Goal: Communication & Community: Answer question/provide support

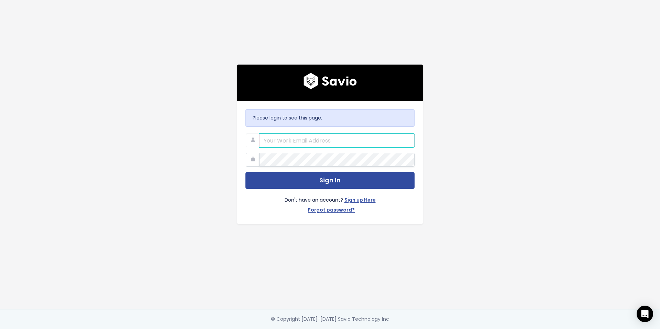
click at [318, 138] on input "email" at bounding box center [336, 141] width 155 height 14
click at [329, 146] on input "email" at bounding box center [336, 141] width 155 height 14
click at [318, 141] on input "email" at bounding box center [336, 141] width 155 height 14
type input "cboyden@predictap.com"
click at [245, 172] on button "Sign In" at bounding box center [329, 180] width 169 height 17
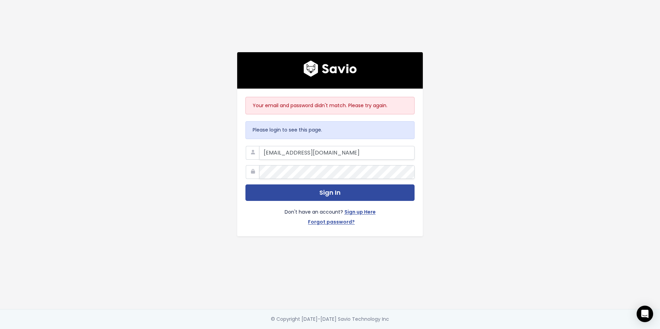
type input "[EMAIL_ADDRESS][DOMAIN_NAME]"
click at [245, 185] on button "Sign In" at bounding box center [329, 193] width 169 height 17
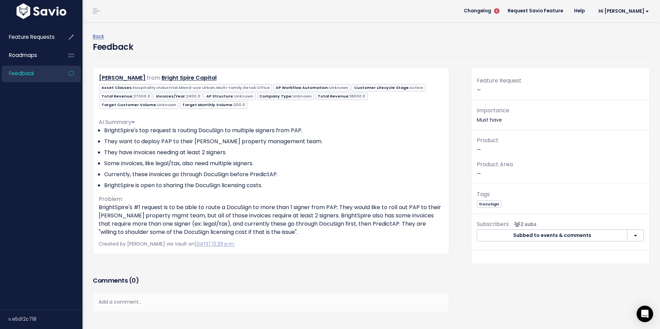
click at [135, 221] on p "BrightSpire's #1 request is to be able to route a DocuSign to more than 1 signe…" at bounding box center [271, 219] width 345 height 33
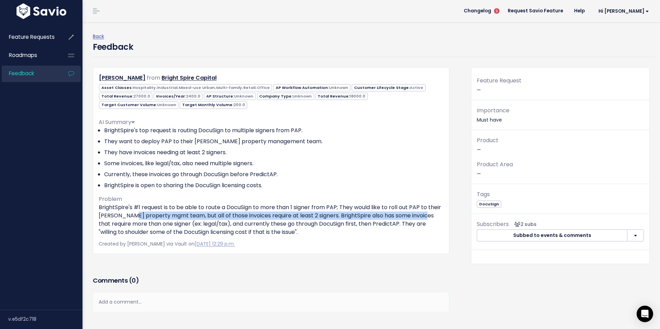
drag, startPoint x: 154, startPoint y: 215, endPoint x: 430, endPoint y: 214, distance: 275.6
click at [430, 214] on p "BrightSpire's #1 request is to be able to route a DocuSign to more than 1 signe…" at bounding box center [271, 219] width 345 height 33
click at [352, 219] on p "BrightSpire's #1 request is to be able to route a DocuSign to more than 1 signe…" at bounding box center [271, 219] width 345 height 33
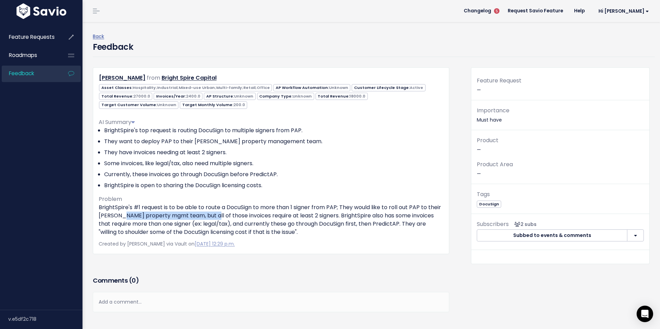
drag, startPoint x: 127, startPoint y: 214, endPoint x: 214, endPoint y: 212, distance: 87.0
click at [214, 212] on p "BrightSpire's #1 request is to be able to route a DocuSign to more than 1 signe…" at bounding box center [271, 219] width 345 height 33
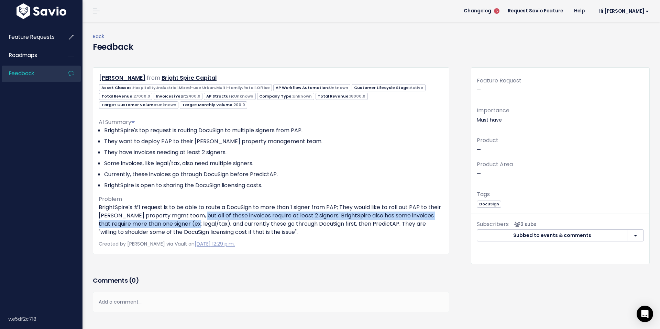
drag, startPoint x: 203, startPoint y: 216, endPoint x: 204, endPoint y: 225, distance: 9.3
click at [204, 225] on p "BrightSpire's #1 request is to be able to route a DocuSign to more than 1 signe…" at bounding box center [271, 219] width 345 height 33
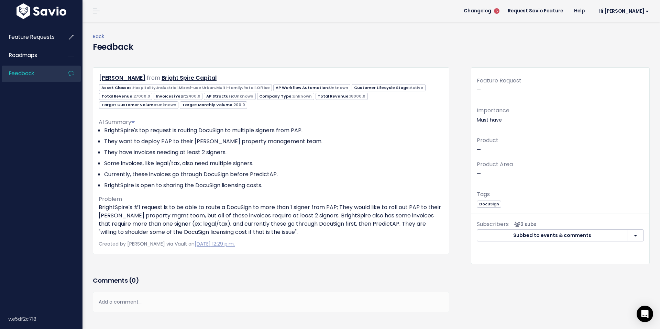
click at [125, 299] on div "Add a comment..." at bounding box center [271, 302] width 356 height 20
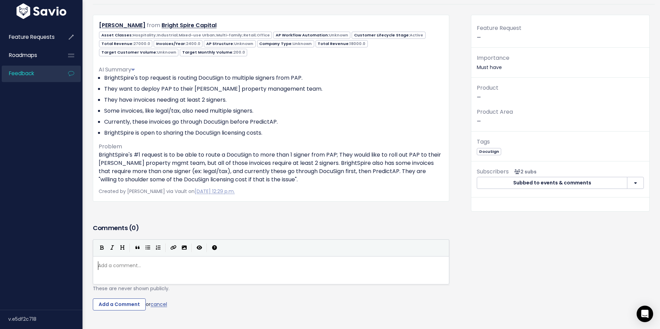
scroll to position [50, 0]
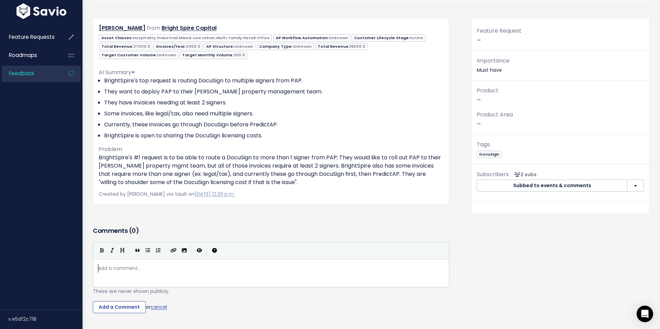
click at [113, 269] on pre "​" at bounding box center [271, 268] width 349 height 9
click at [224, 273] on div "Add a comment... ​" at bounding box center [271, 268] width 349 height 11
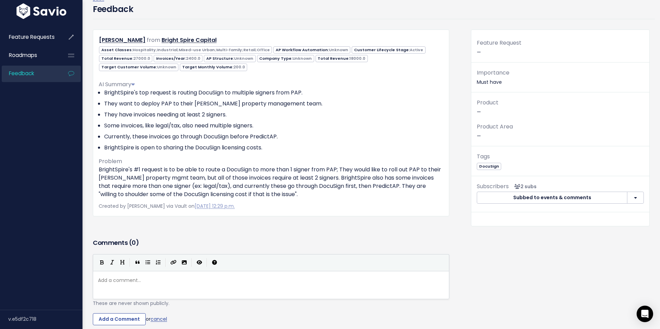
click at [224, 273] on div "Add a comment... ​" at bounding box center [271, 285] width 356 height 28
click at [178, 39] on link "Bright Spire Capital" at bounding box center [194, 39] width 55 height 8
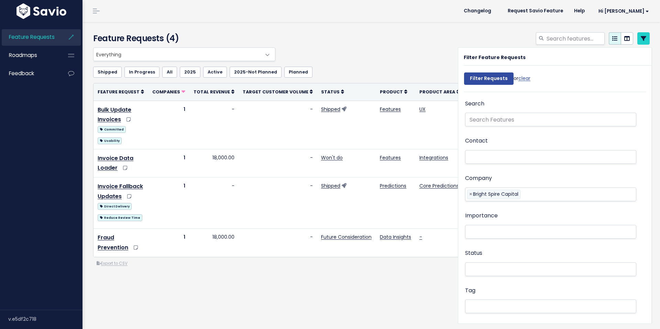
select select
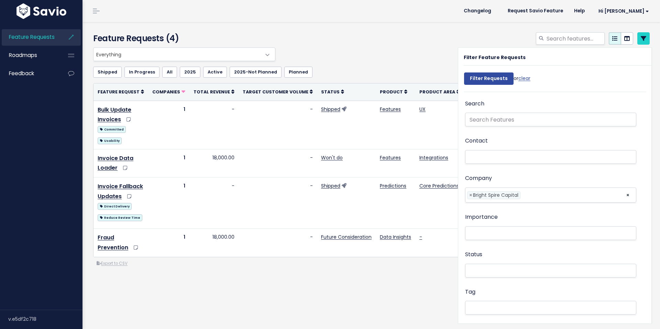
select select
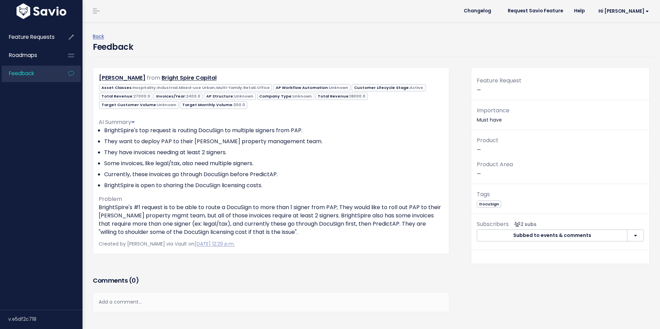
scroll to position [39, 0]
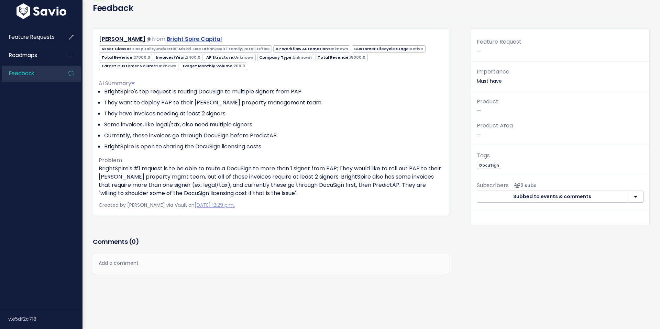
click at [208, 37] on link "Bright Spire Capital" at bounding box center [194, 39] width 55 height 8
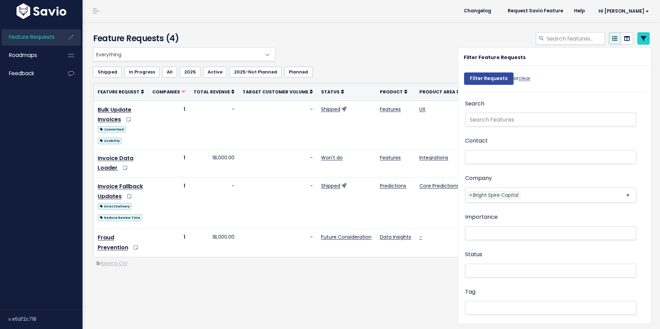
select select
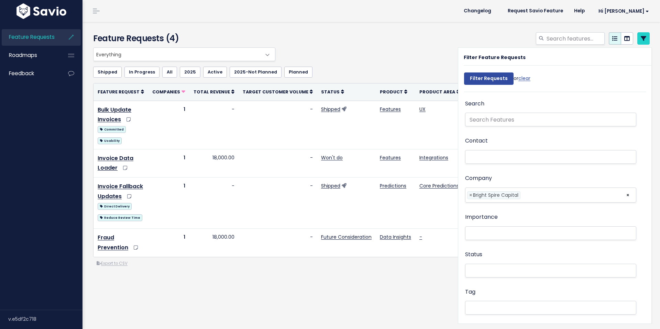
select select
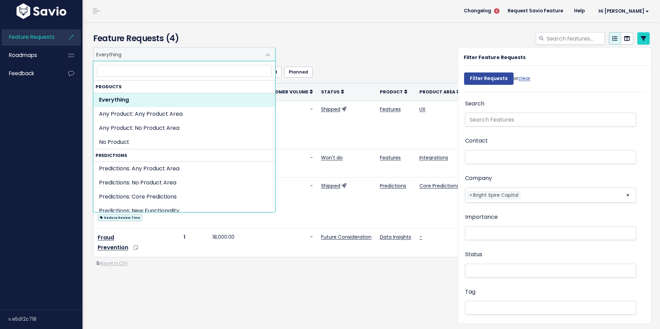
click at [254, 58] on span "Everything" at bounding box center [177, 54] width 168 height 13
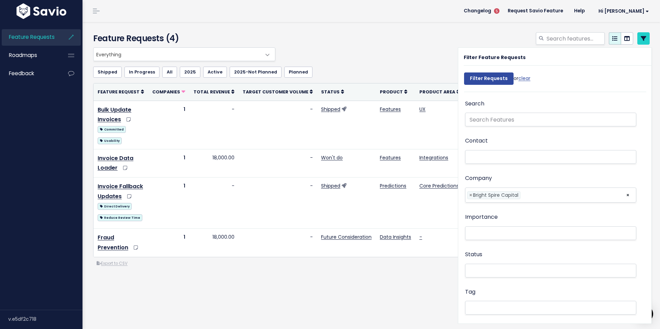
click at [444, 37] on div at bounding box center [466, 39] width 378 height 15
click at [456, 37] on div at bounding box center [466, 39] width 378 height 15
click at [15, 71] on span "Feedback" at bounding box center [21, 73] width 25 height 7
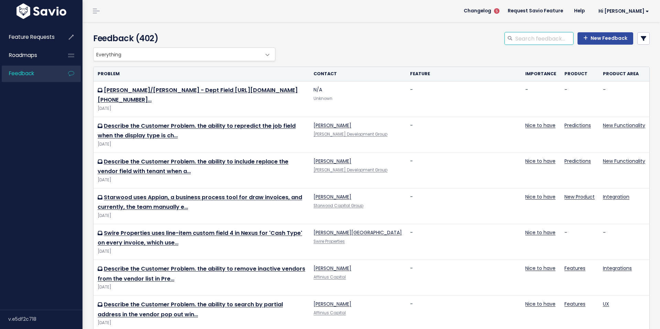
click at [539, 36] on input "search" at bounding box center [543, 38] width 59 height 12
type input "multiple docusign"
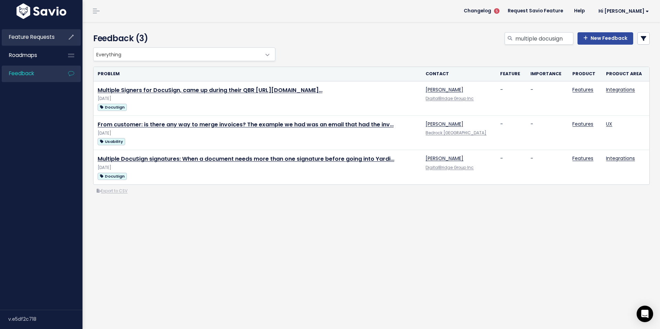
click at [48, 42] on link "Feature Requests" at bounding box center [29, 37] width 55 height 16
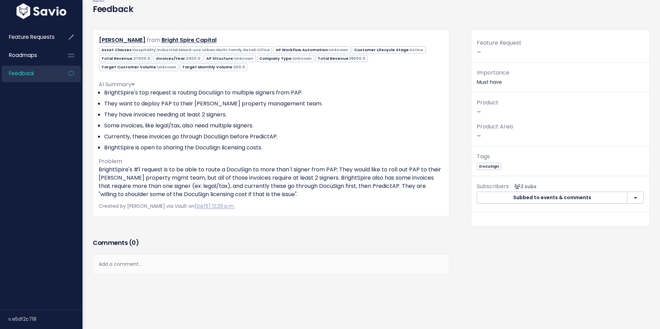
scroll to position [38, 0]
click at [154, 266] on div "Add a comment..." at bounding box center [271, 264] width 356 height 20
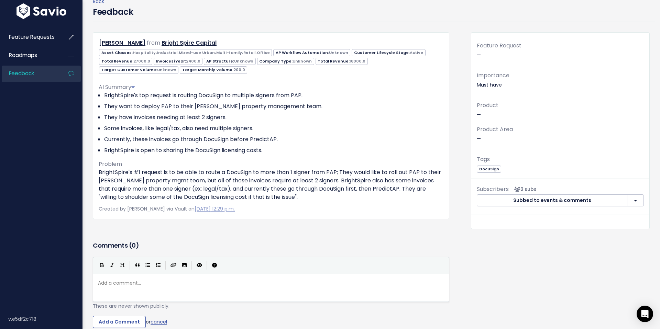
scroll to position [32, 0]
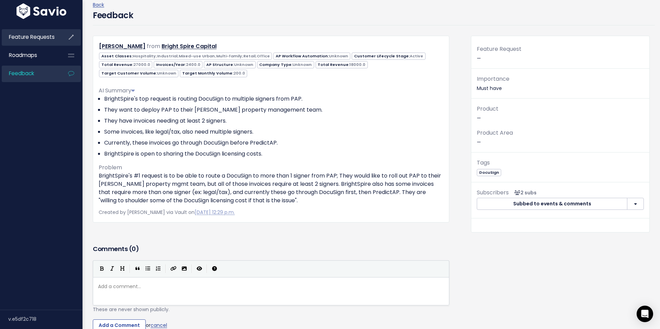
click at [33, 38] on span "Feature Requests" at bounding box center [32, 36] width 46 height 7
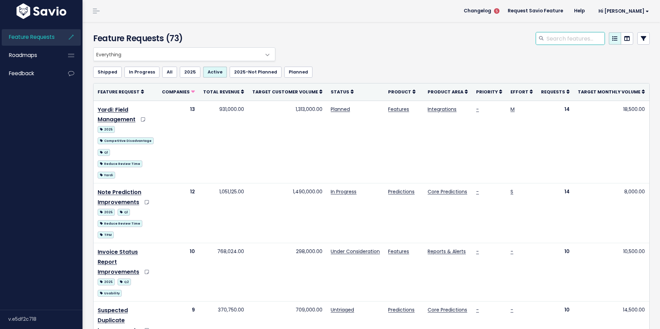
click at [581, 40] on input "search" at bounding box center [575, 38] width 59 height 12
type input "docusign"
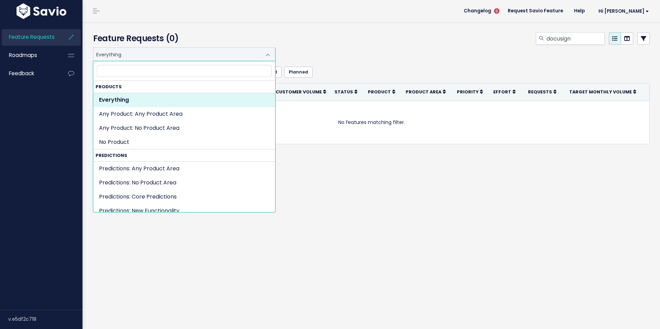
click at [243, 55] on span "Everything" at bounding box center [177, 54] width 168 height 13
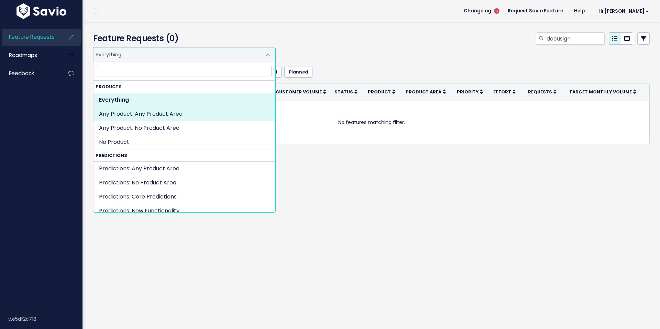
drag, startPoint x: 387, startPoint y: 37, endPoint x: 307, endPoint y: 47, distance: 80.7
click at [387, 37] on div "docusign" at bounding box center [466, 39] width 378 height 15
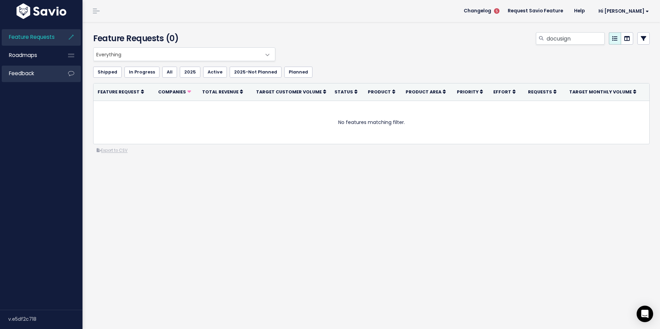
click at [42, 71] on link "Feedback" at bounding box center [29, 74] width 55 height 16
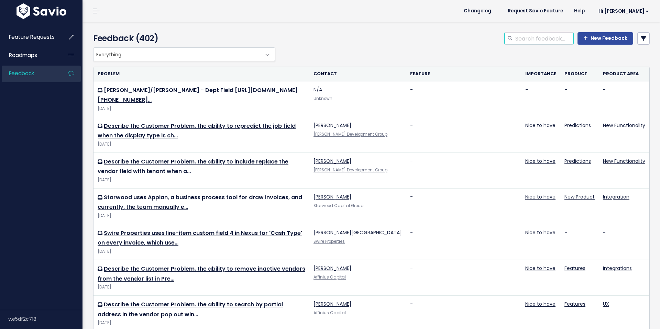
click at [537, 37] on input "search" at bounding box center [543, 38] width 59 height 12
type input "docusign"
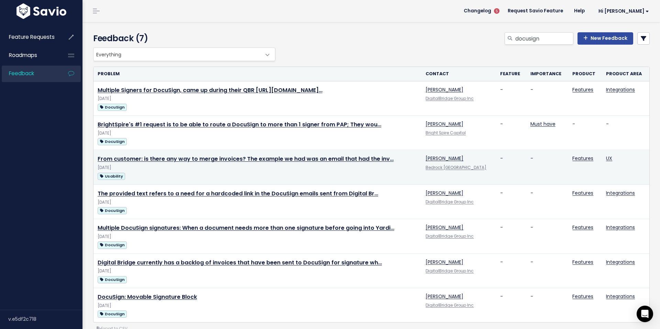
scroll to position [15, 0]
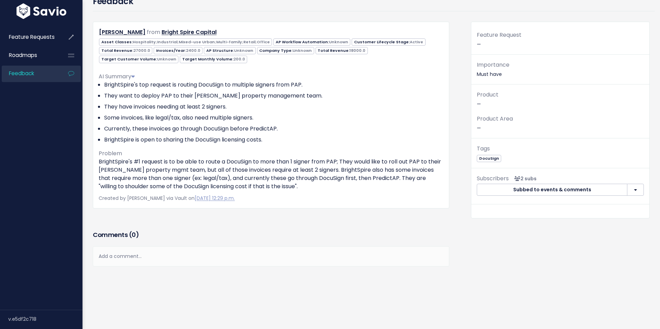
scroll to position [49, 0]
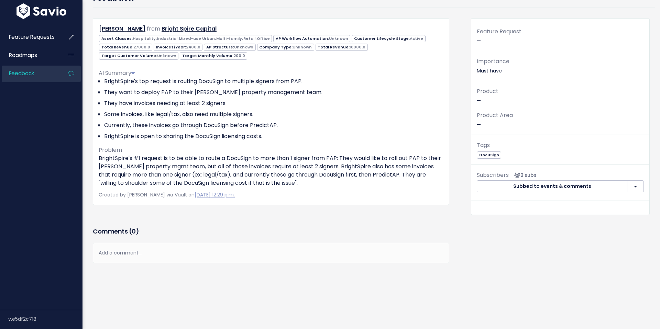
click at [145, 253] on div "Add a comment..." at bounding box center [271, 253] width 356 height 20
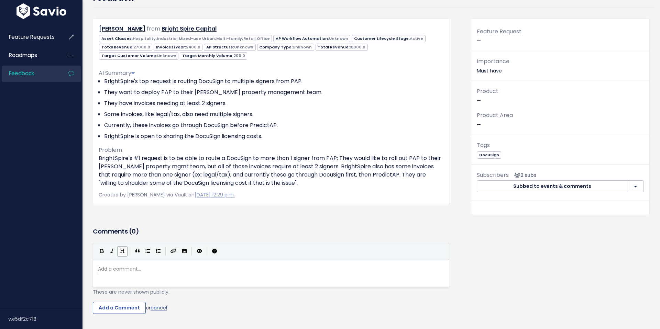
scroll to position [2, 0]
click at [128, 269] on pre "​" at bounding box center [271, 269] width 349 height 9
click at [165, 264] on div "Add a comment... ​" at bounding box center [271, 269] width 349 height 11
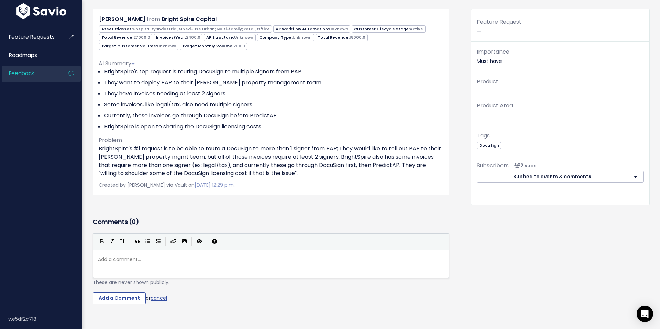
scroll to position [60, 0]
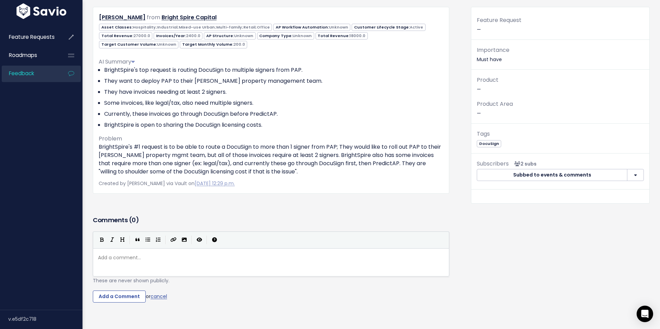
click at [160, 258] on pre "​" at bounding box center [271, 258] width 349 height 9
click at [200, 238] on icon "Toggle Preview" at bounding box center [199, 239] width 5 height 5
click at [201, 240] on icon "Toggle Preview" at bounding box center [199, 239] width 5 height 5
click at [200, 244] on button "Toggle Preview" at bounding box center [199, 240] width 10 height 10
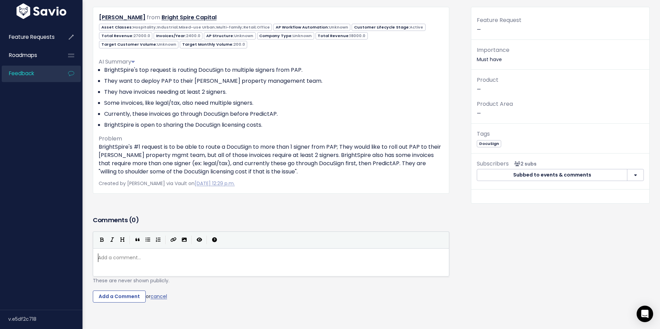
click at [201, 261] on pre "​" at bounding box center [271, 258] width 349 height 9
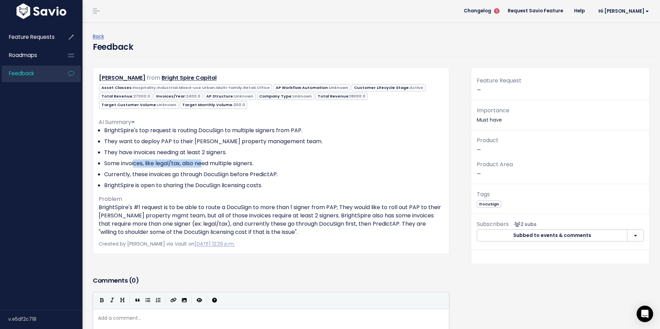
drag, startPoint x: 135, startPoint y: 161, endPoint x: 203, endPoint y: 164, distance: 68.1
click at [203, 164] on li "Some invoices, like legal/tax, also need multiple signers." at bounding box center [273, 163] width 339 height 8
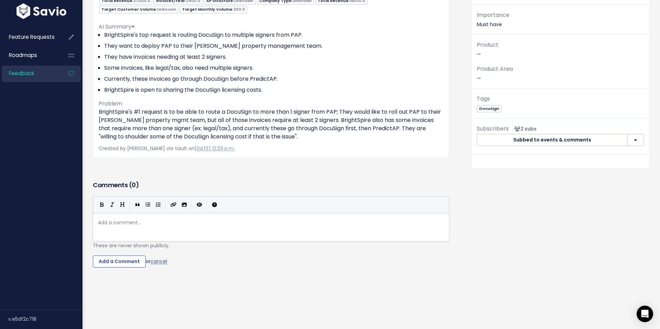
scroll to position [96, 0]
click at [258, 226] on pre "​" at bounding box center [271, 222] width 349 height 9
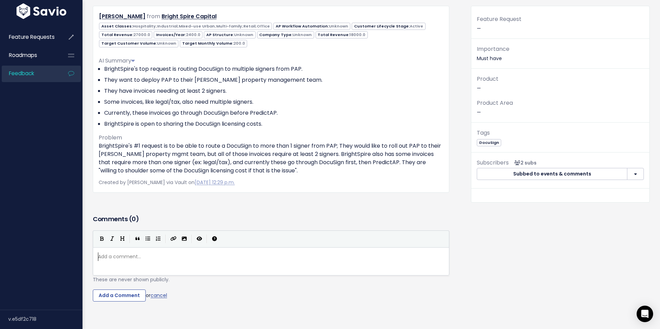
scroll to position [58, 0]
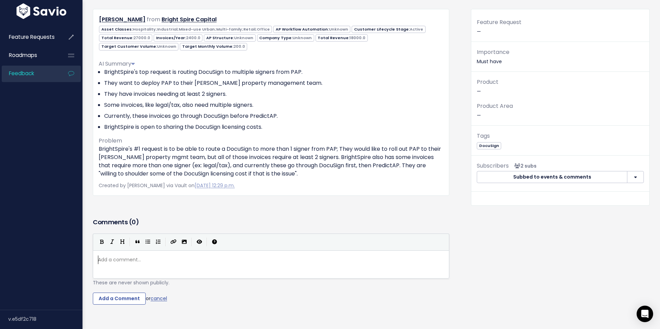
click at [638, 177] on button "button" at bounding box center [635, 177] width 17 height 12
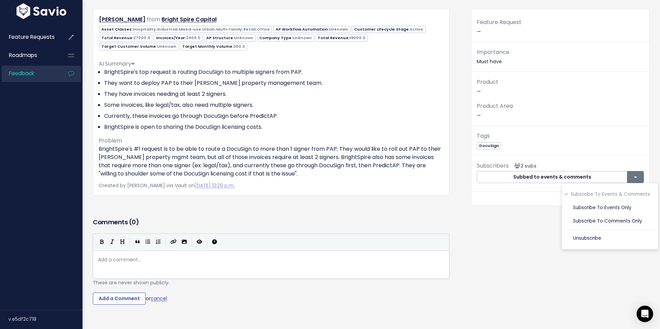
click at [529, 248] on div "Feature Request — Importance Must have Product — Product Area — Tags DocuSign S…" at bounding box center [560, 172] width 189 height 327
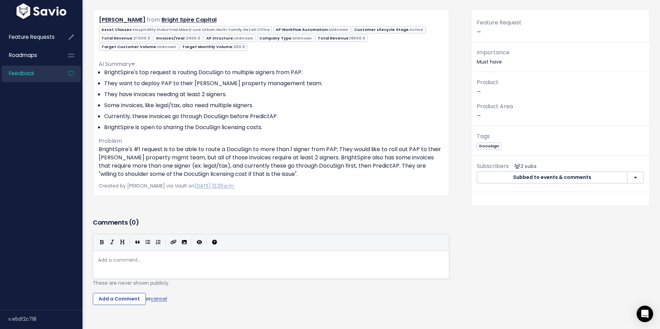
scroll to position [1, 0]
click at [268, 266] on div "Add a comment... ​" at bounding box center [280, 274] width 366 height 38
type textarea "Follow up question from BrighT"
type textarea "tSpire:"
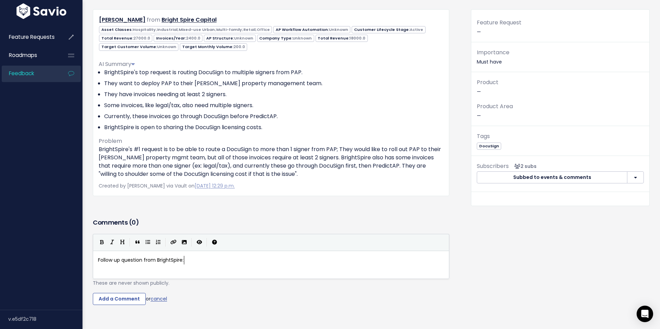
click at [139, 259] on span "Follow up question from BrightSpire:" at bounding box center [141, 260] width 86 height 7
type textarea "request"
click at [255, 255] on div "x Follow up request from BrightSpire:" at bounding box center [271, 260] width 349 height 11
click at [249, 262] on pre "Follow up request from BrightSpire:" at bounding box center [271, 260] width 349 height 9
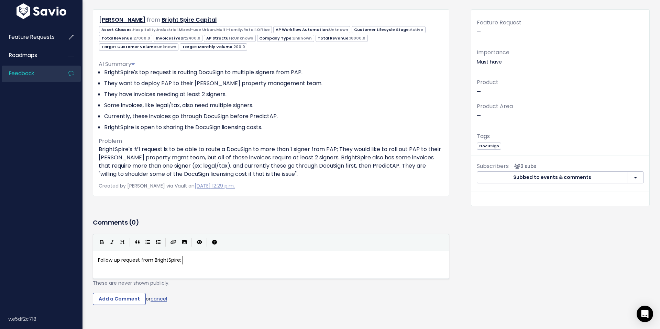
type textarea "I"
type textarea "If multiple"
type textarea "f multiple"
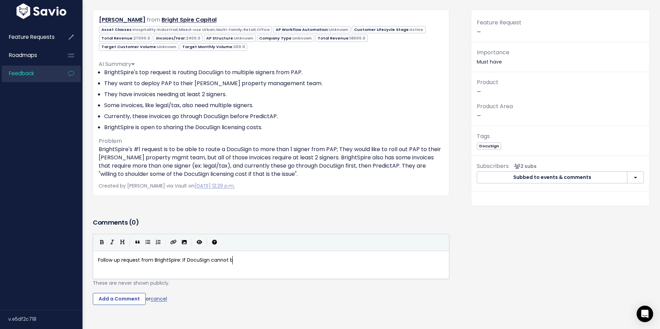
type textarea "DocuSign cannot bo"
type textarea "go to multiple singers"
type textarea "gners at once, what if"
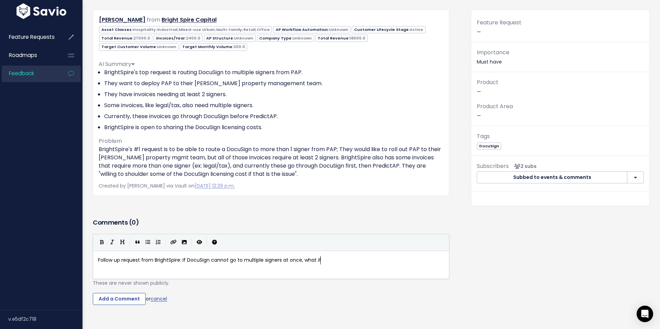
click at [183, 261] on span "Follow up request from BrightSpire: If DocuSign cannot go to multiple signers a…" at bounding box center [209, 260] width 223 height 7
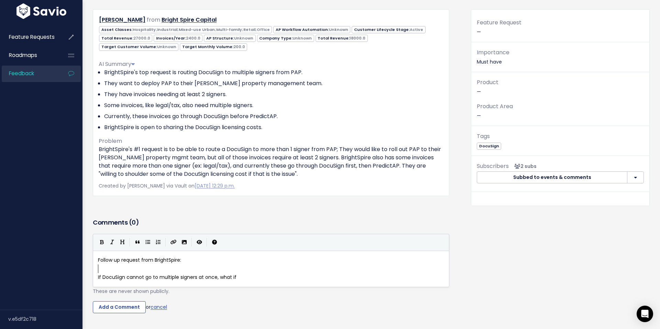
click at [250, 273] on pre "If DocuSign cannot go to multiple signers at once, what if" at bounding box center [271, 277] width 349 height 9
click at [120, 277] on span "If DocuSign cannot go to multiple signers at once, what if" at bounding box center [167, 277] width 138 height 7
type textarea "multpile d"
type textarea "DocuSigners"
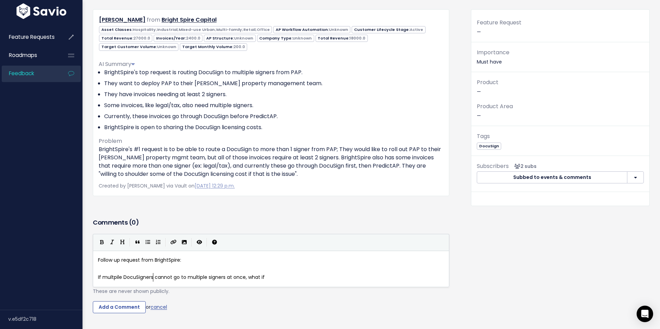
click at [174, 279] on span "If multpile DocuSigners cannot go to multiple signers at once, what if" at bounding box center [181, 277] width 167 height 7
type textarea "go"
drag, startPoint x: 174, startPoint y: 279, endPoint x: 216, endPoint y: 279, distance: 42.6
type textarea "be selected,"
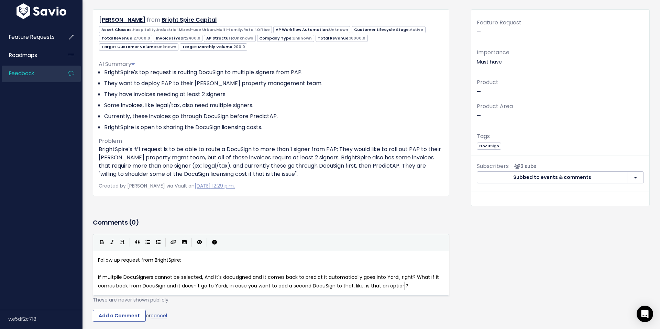
click at [108, 278] on span "If multpile DocuSigners cannot be selected, And it's docusigned and it comes ba…" at bounding box center [269, 281] width 342 height 15
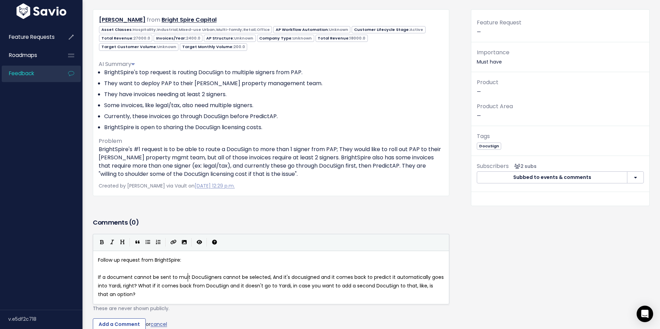
type textarea "a document cannot be sent to multp"
type textarea "iple"
click at [233, 278] on span "If a document cannot be sent to multiple DocuSigners cannot be selected, And it…" at bounding box center [270, 286] width 345 height 24
type textarea "at once,"
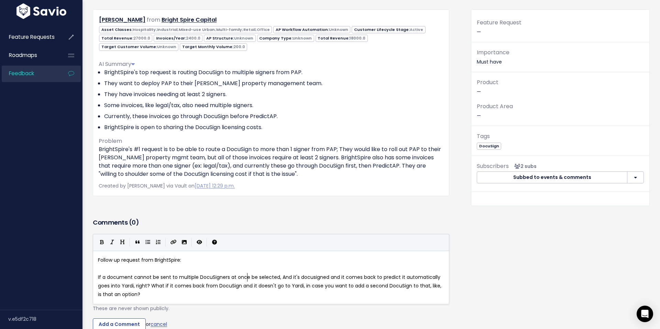
scroll to position [2, 20]
click at [175, 269] on pre "​" at bounding box center [271, 269] width 349 height 9
click at [122, 277] on span "If a document cannot be sent to multiple DocuSigners at once, be selected, And …" at bounding box center [271, 286] width 346 height 24
type textarea "document"
click at [129, 280] on span "If a document cannot be sent to multiple DocuSigners at once, be selected, And …" at bounding box center [271, 286] width 346 height 24
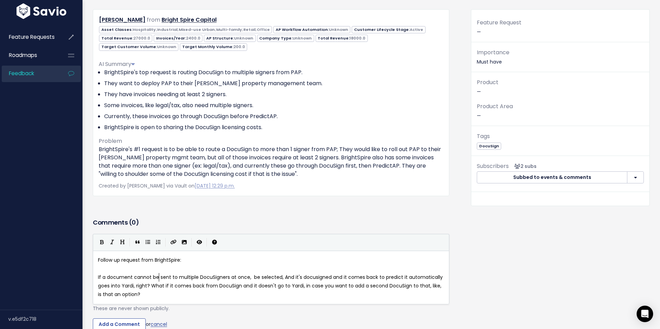
type textarea "document"
type textarea "n invoice"
click at [133, 269] on pre "​" at bounding box center [271, 269] width 349 height 9
drag, startPoint x: 246, startPoint y: 279, endPoint x: 331, endPoint y: 278, distance: 84.2
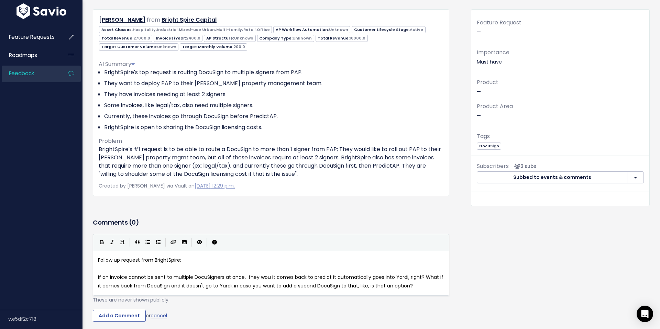
type textarea "they woul"
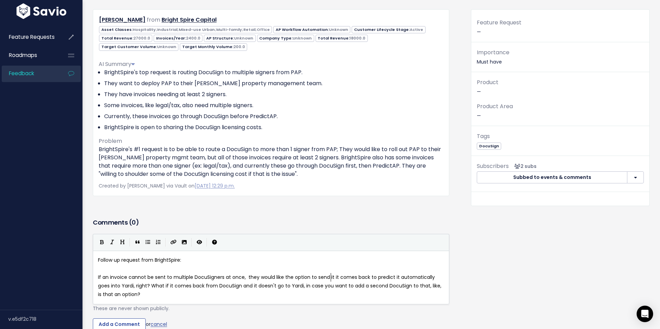
type textarea "ould like the option to send it"
type textarea ",m"
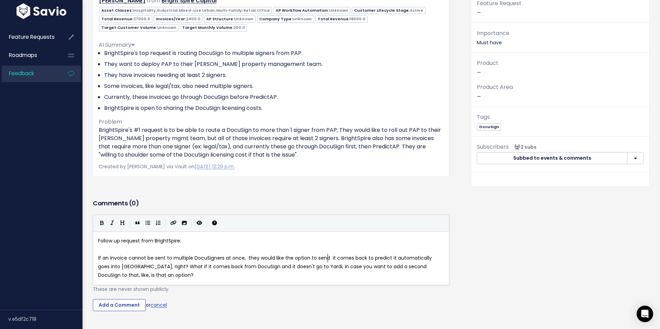
scroll to position [80, 0]
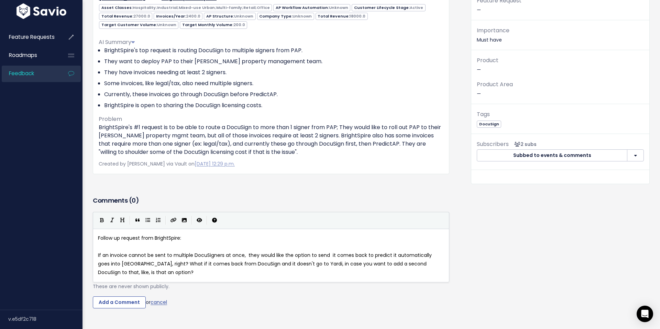
click at [246, 255] on span "If an invoice cannot be sent to multiple DocuSigners at once, they would like t…" at bounding box center [265, 264] width 335 height 24
drag, startPoint x: 244, startPoint y: 255, endPoint x: 326, endPoint y: 255, distance: 81.8
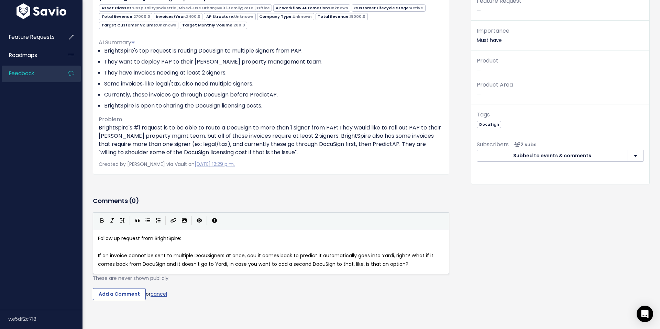
type textarea "could"
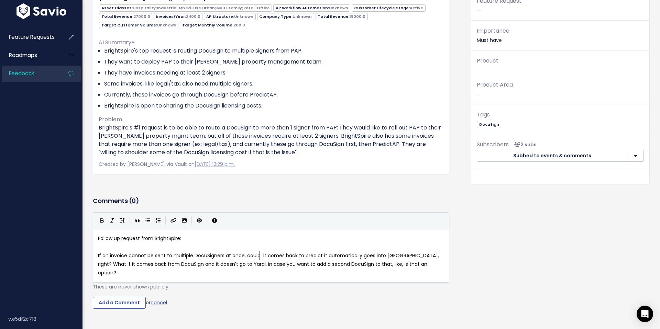
scroll to position [2, 14]
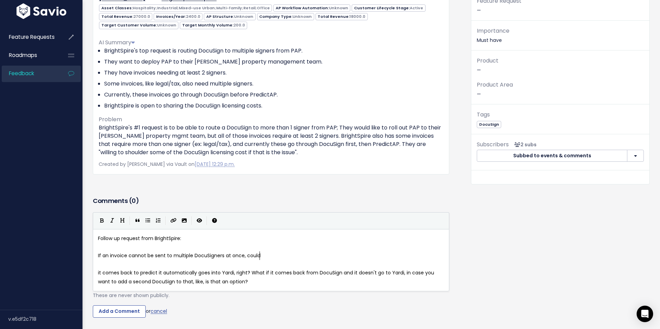
click at [277, 253] on pre "If an invoice cannot be sent to multiple DocuSigners at once, could" at bounding box center [271, 256] width 349 height 9
type textarea "thre"
type textarea "ere be a configuration to"
type textarea "n option to send idn"
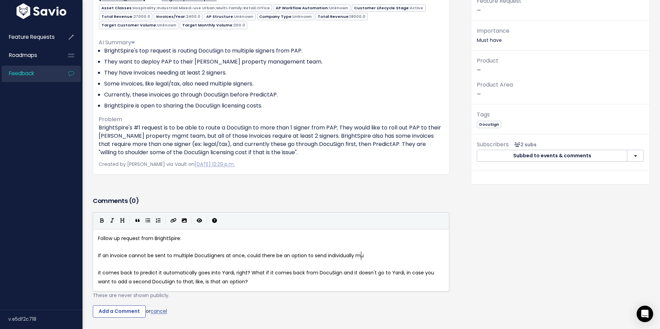
type textarea "ndividually mut"
type textarea "ltiple times befo"
type textarea "and then ,man"
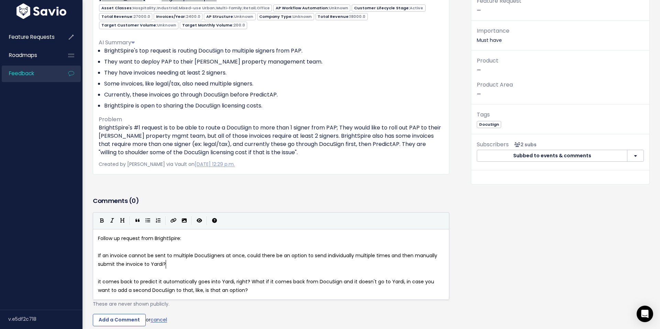
type textarea "manually submit the invoice to Yardi? i"
type textarea "Ex:"
click at [97, 283] on pre "it comes back to predict it automatically goes into Yardi, right? What if it co…" at bounding box center [271, 286] width 349 height 17
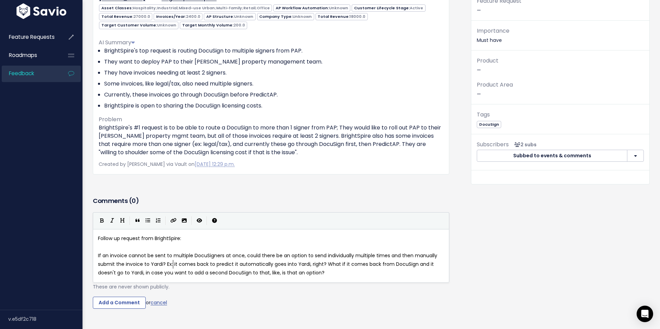
scroll to position [80, 0]
type textarea "Instead of"
click at [209, 262] on span "If an invoice cannot be sent to multiple DocuSigners at once, could there be an…" at bounding box center [268, 264] width 341 height 24
drag, startPoint x: 264, startPoint y: 264, endPoint x: 198, endPoint y: 265, distance: 65.3
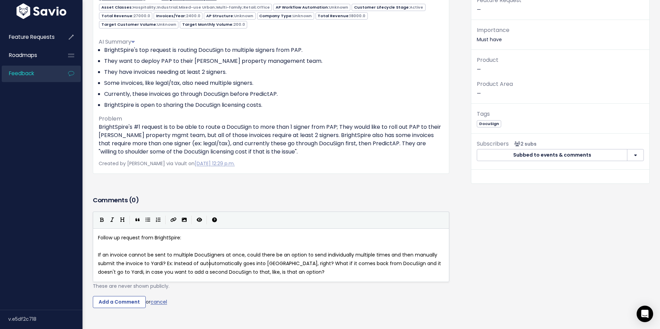
type textarea "autoa"
type textarea "m"
click at [235, 264] on span "If an invoice cannot be sent to multiple DocuSigners at once, could there be an…" at bounding box center [268, 264] width 341 height 24
type textarea "sub"
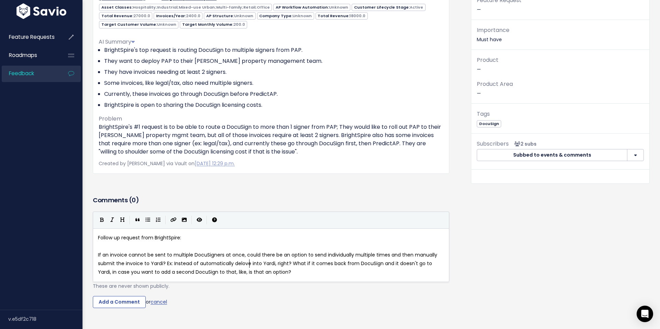
type textarea "delover"
type textarea "going to Yardi once signedc"
type textarea "into Yardi, right? What i"
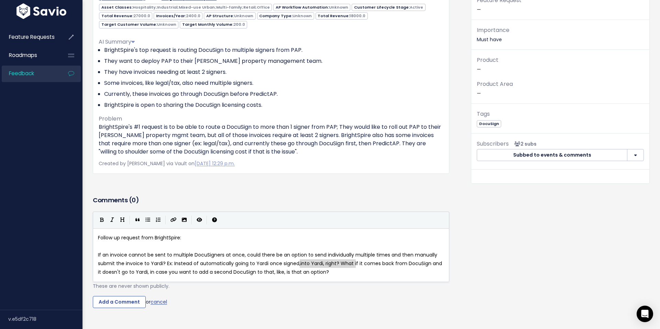
drag, startPoint x: 354, startPoint y: 265, endPoint x: 301, endPoint y: 265, distance: 52.6
type textarea "B"
type textarea "BrightSpire would like th"
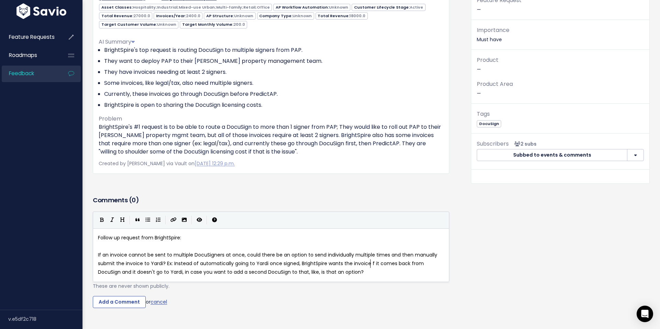
type textarea "ants the invoice to"
click at [391, 264] on span "If an invoice cannot be sent to multiple DocuSigners at once, could there be an…" at bounding box center [268, 264] width 341 height 24
click at [426, 261] on span "If an invoice cannot be sent to multiple DocuSigners at once, could there be an…" at bounding box center [271, 264] width 347 height 24
type textarea "DocuSign"
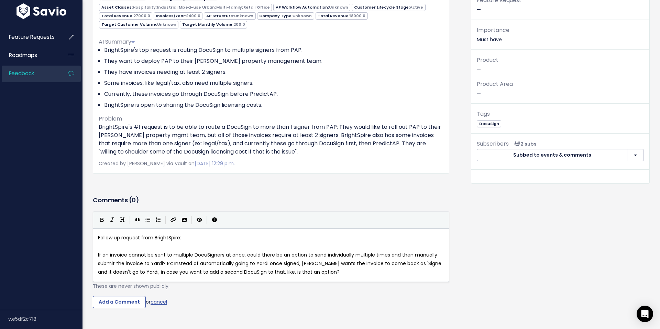
type textarea "as 'Signed'"
type textarea "to PredictAP so the"
type textarea "of"
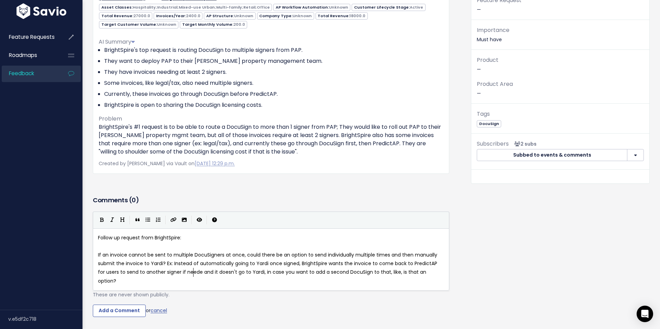
type textarea "for users to send to another signer if needed."
type textarea ", and then manau"
type textarea "and then and it doesn't go to Yardi, in case you want to add a second DocuSign …"
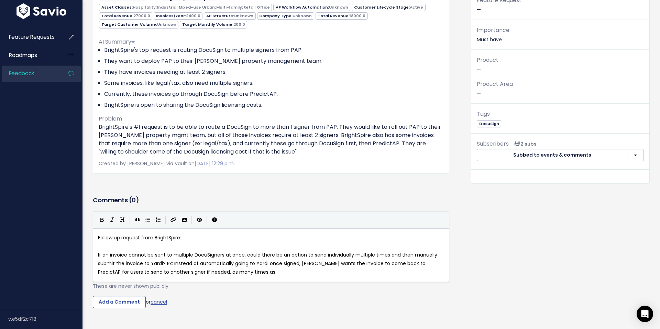
type textarea ", as many times as"
click at [132, 274] on span "If an invoice cannot be sent to multiple DocuSigners at once, could there be an…" at bounding box center [268, 264] width 341 height 24
type textarea "t"
drag, startPoint x: 255, startPoint y: 269, endPoint x: 179, endPoint y: 275, distance: 76.2
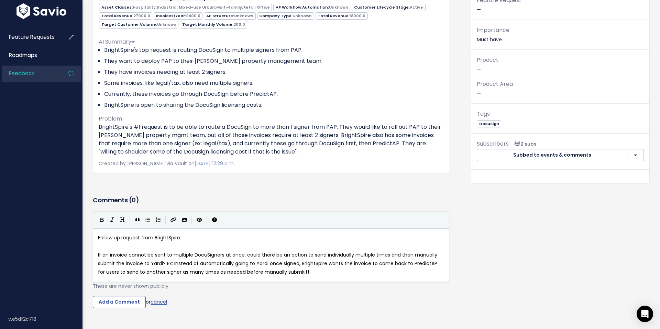
scroll to position [2, 130]
type textarea "as many times as needed before manually submkittin"
type textarea "itin"
type textarea "ting the invoice to Yardi."
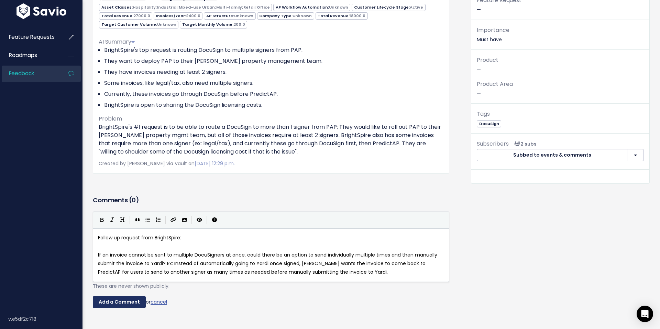
click at [129, 302] on input "Add a Comment" at bounding box center [119, 302] width 53 height 12
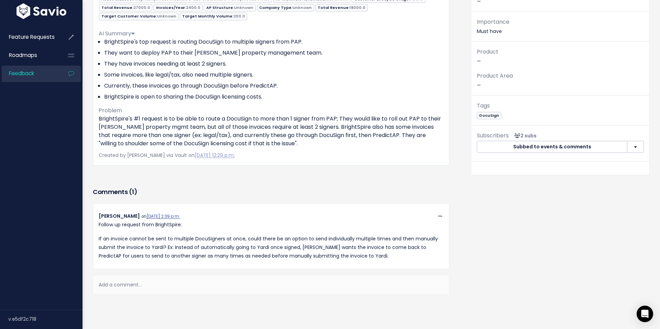
scroll to position [87, 0]
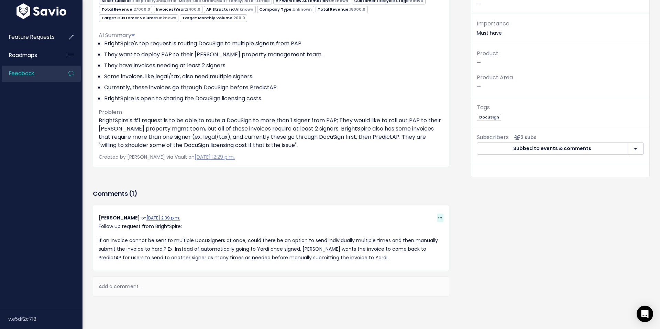
click at [440, 218] on icon at bounding box center [440, 218] width 4 height 4
click at [439, 263] on link "Edit" at bounding box center [422, 266] width 49 height 13
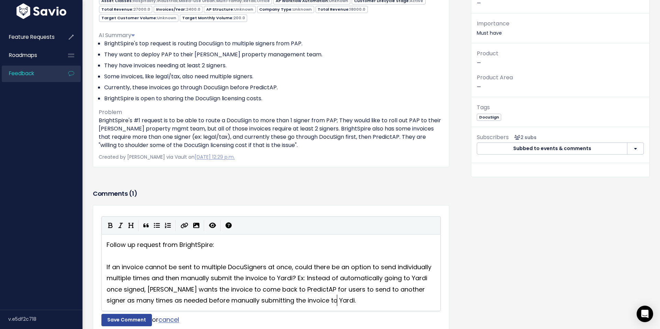
scroll to position [1, 0]
click at [403, 269] on span "If an invoice cannot be sent to multiple DocuSigners at once, could there be an…" at bounding box center [270, 284] width 326 height 42
type textarea "to indifi"
type textarea "vidual signers"
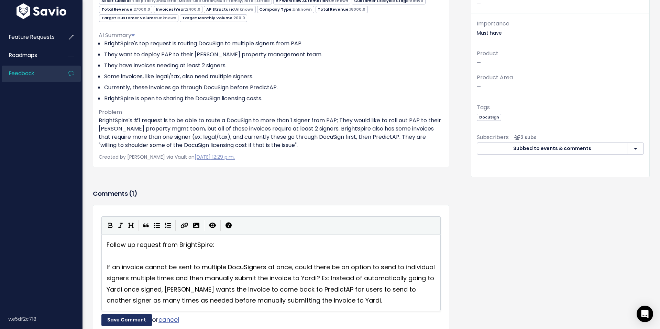
click at [137, 318] on button "Save Comment" at bounding box center [126, 320] width 51 height 12
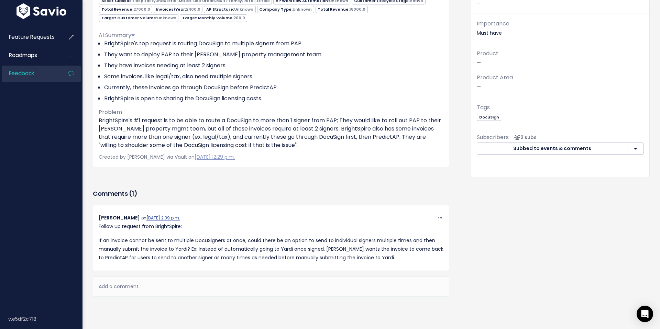
click at [277, 274] on div "Copy Link Quote Reply Edit [GEOGRAPHIC_DATA] [PERSON_NAME] on [DATE] 2:39 p.m. …" at bounding box center [271, 251] width 356 height 92
